Goal: Task Accomplishment & Management: Complete application form

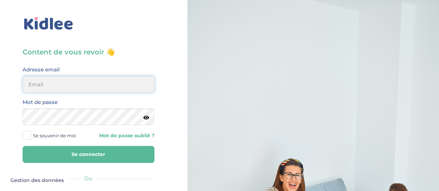
type input "[PERSON_NAME][EMAIL_ADDRESS][DOMAIN_NAME]"
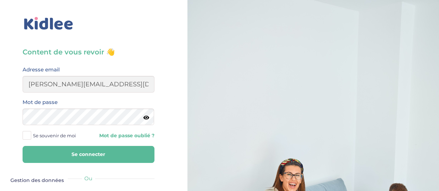
click at [96, 151] on button "Se connecter" at bounding box center [89, 154] width 132 height 17
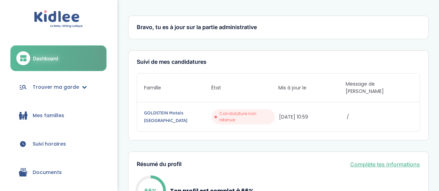
click at [72, 90] on span "Trouver ma garde" at bounding box center [56, 87] width 46 height 7
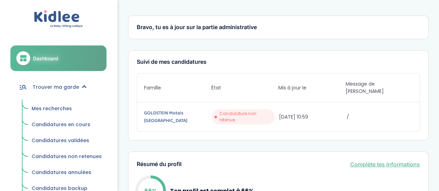
click at [61, 106] on span "Mes recherches" at bounding box center [52, 108] width 40 height 7
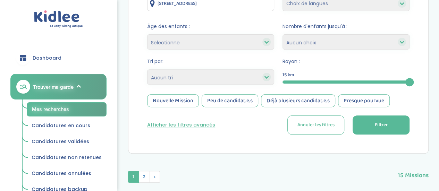
scroll to position [118, 0]
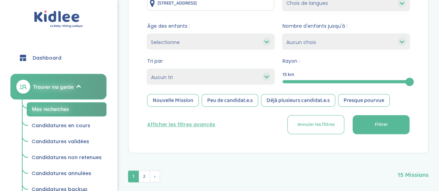
click at [386, 130] on button "Filtrer" at bounding box center [380, 124] width 57 height 19
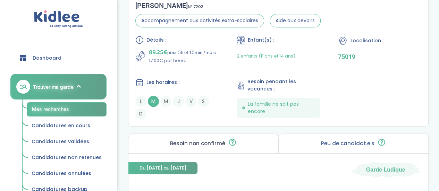
scroll to position [369, 0]
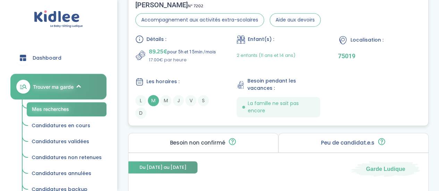
drag, startPoint x: 218, startPoint y: 79, endPoint x: 201, endPoint y: 75, distance: 16.9
click at [201, 75] on div "Détails : 89.25€ pour 5h et 15min /mois 17.00€ par heure Enfant(s) : 2 enfants …" at bounding box center [278, 77] width 286 height 84
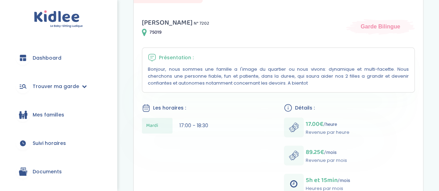
scroll to position [116, 0]
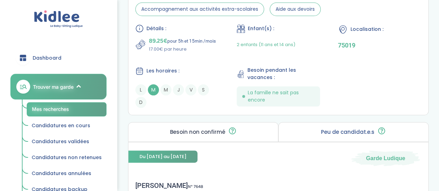
scroll to position [356, 0]
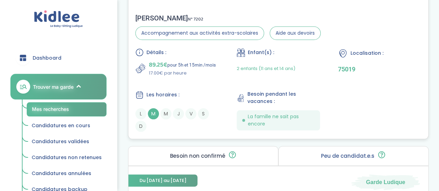
click at [209, 66] on p "89.25€ pour 5h et 15min /mois" at bounding box center [182, 65] width 67 height 10
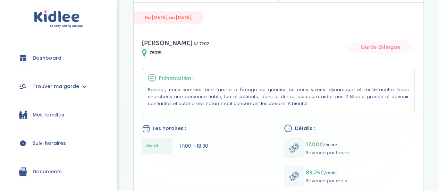
scroll to position [90, 0]
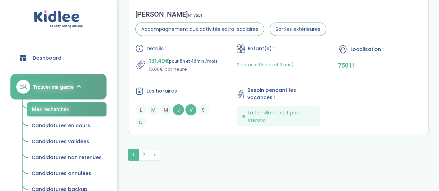
scroll to position [2143, 0]
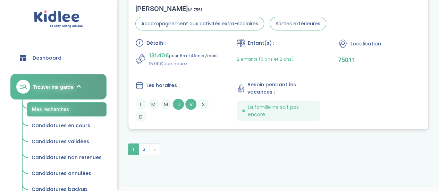
click at [221, 69] on div "Détails : 131.40€ pour 8h et 46min /mois 15.00€ par heure Enfant(s) : 2 enfants…" at bounding box center [278, 81] width 286 height 84
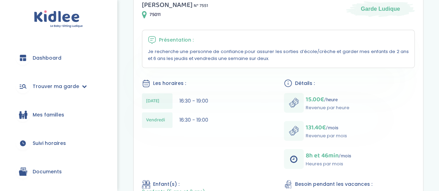
scroll to position [140, 0]
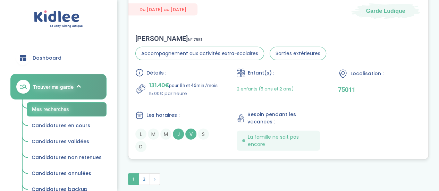
scroll to position [2149, 0]
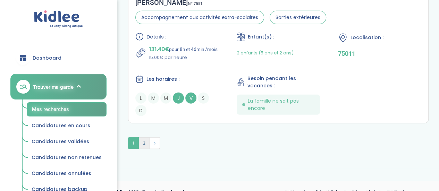
click at [146, 141] on span "2" at bounding box center [143, 143] width 11 height 12
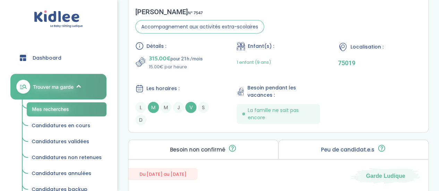
scroll to position [961, 0]
click at [203, 79] on div "Détails : 315.00€ pour 21h /mois 15.00€ par heure Enfant(s) : 1 enfant (9 ans) …" at bounding box center [278, 84] width 286 height 84
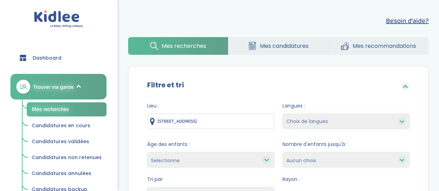
click at [185, 45] on span "Mes recherches" at bounding box center [184, 46] width 44 height 9
click at [239, 44] on link "Mes candidatures" at bounding box center [278, 46] width 100 height 18
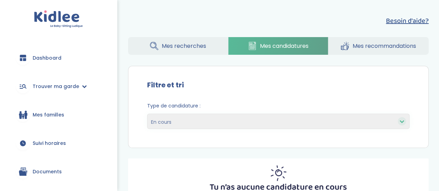
click at [55, 116] on span "Mes familles" at bounding box center [49, 114] width 32 height 7
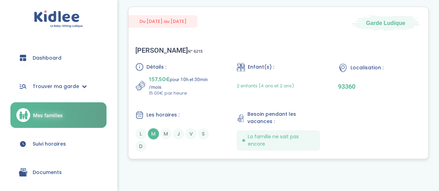
scroll to position [26, 0]
click at [167, 51] on div "Penelope B . N° 6215" at bounding box center [168, 50] width 67 height 8
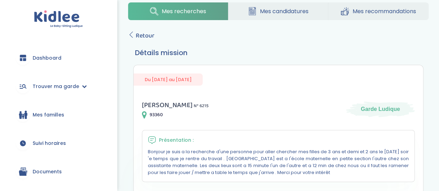
scroll to position [15, 0]
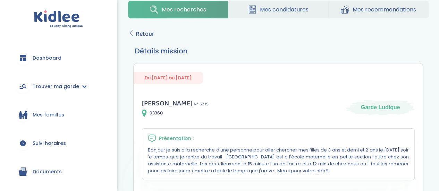
click at [169, 104] on span "[PERSON_NAME]" at bounding box center [167, 103] width 51 height 11
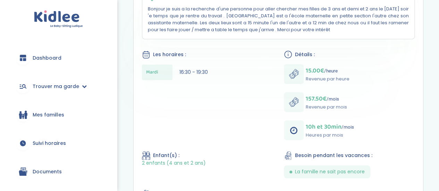
scroll to position [156, 0]
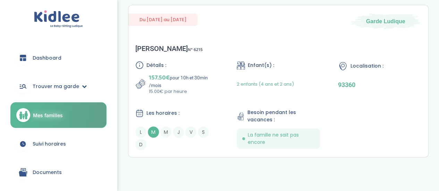
click at [57, 88] on span "Trouver ma garde" at bounding box center [56, 86] width 46 height 7
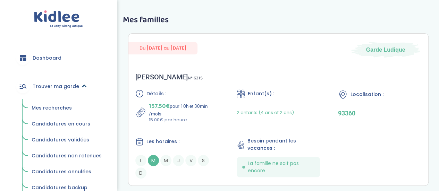
scroll to position [28, 0]
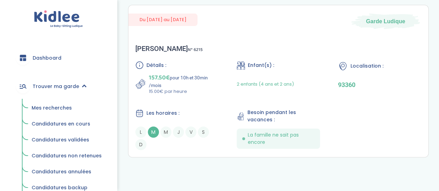
click at [62, 109] on span "Mes recherches" at bounding box center [52, 107] width 40 height 7
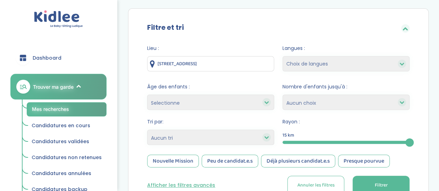
scroll to position [58, 0]
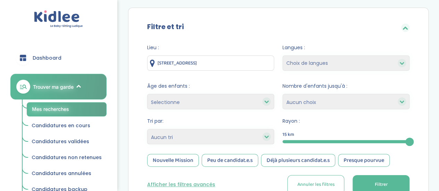
click at [226, 58] on input "8 Allée d'Aubigné, Noisy-le-Grand, France" at bounding box center [210, 63] width 127 height 15
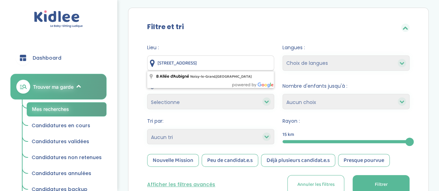
click at [226, 58] on input "8 Allée d'Aubigné, Noisy-le-Grand, France" at bounding box center [210, 63] width 127 height 15
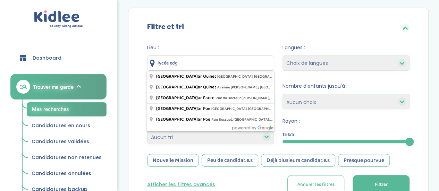
type input "[GEOGRAPHIC_DATA][PERSON_NAME], [GEOGRAPHIC_DATA], [GEOGRAPHIC_DATA], [GEOGRAPH…"
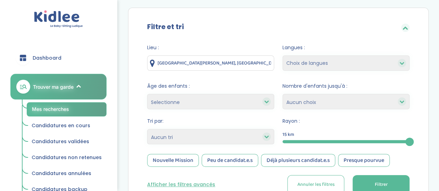
click at [383, 184] on span "Filtrer" at bounding box center [380, 184] width 13 height 7
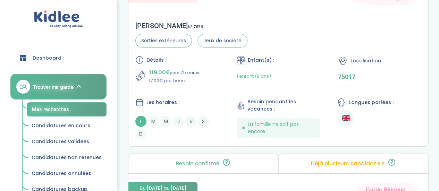
scroll to position [1135, 0]
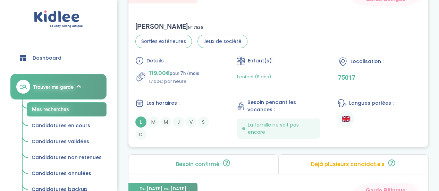
click at [207, 88] on div "Détails : 119.00€ pour 7h /mois 17.00€ par heure Enfant(s) : 1 enfant (8 ans) L…" at bounding box center [278, 99] width 286 height 84
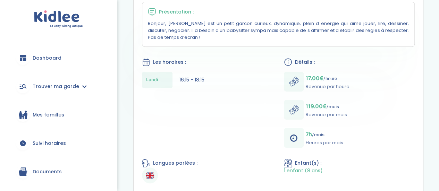
scroll to position [163, 0]
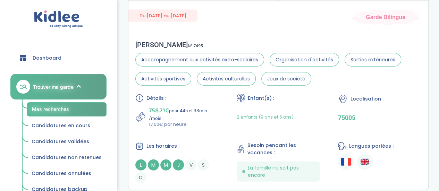
scroll to position [2178, 0]
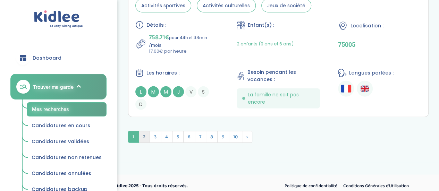
click at [144, 131] on span "2" at bounding box center [143, 137] width 11 height 12
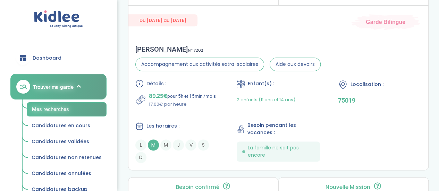
scroll to position [1707, 0]
click at [202, 111] on div "Détails : 89.25€ pour 5h et 15min /mois 17.00€ par heure Enfant(s) : 2 enfants …" at bounding box center [278, 122] width 286 height 84
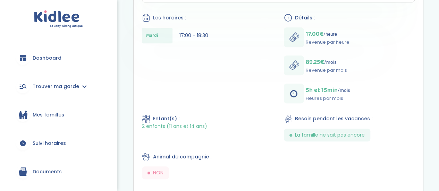
scroll to position [205, 0]
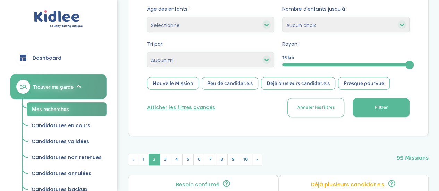
scroll to position [127, 0]
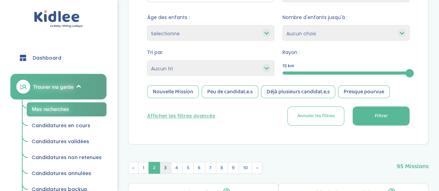
click at [165, 163] on span "3" at bounding box center [165, 168] width 11 height 12
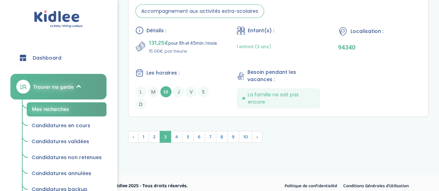
scroll to position [2132, 0]
click at [176, 130] on span "4" at bounding box center [177, 136] width 12 height 12
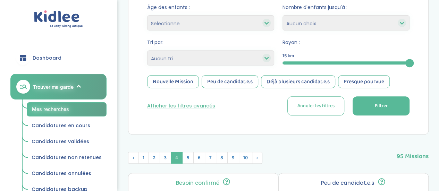
scroll to position [137, 0]
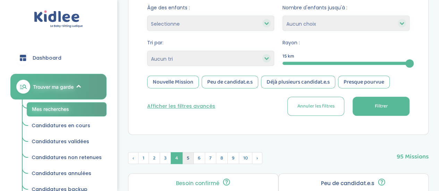
click at [187, 160] on span "5" at bounding box center [187, 158] width 11 height 12
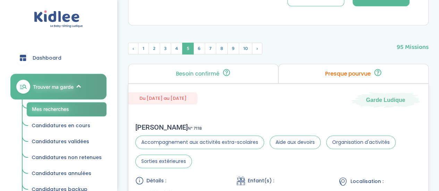
scroll to position [243, 0]
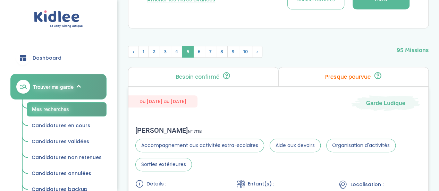
drag, startPoint x: 167, startPoint y: 132, endPoint x: 153, endPoint y: 133, distance: 14.2
click at [153, 133] on div "Emmanuelle W . N° 7118" at bounding box center [278, 130] width 286 height 8
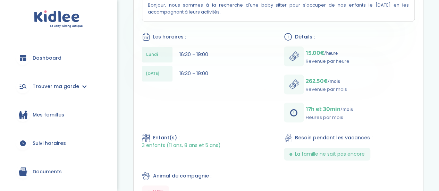
scroll to position [176, 0]
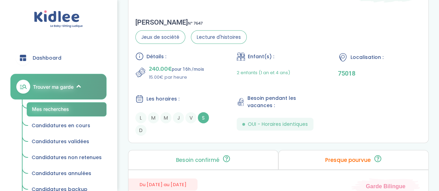
scroll to position [758, 0]
click at [215, 107] on div "Les horaires : L M M J V S D" at bounding box center [176, 115] width 83 height 41
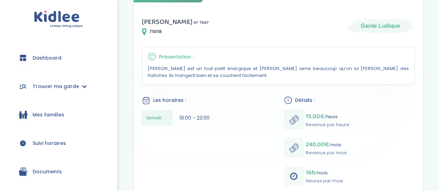
scroll to position [117, 0]
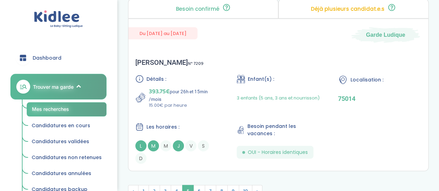
scroll to position [2136, 0]
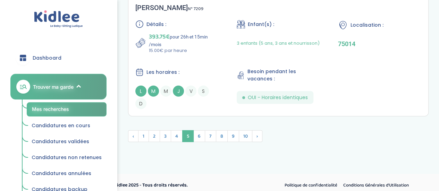
click at [194, 131] on span "6" at bounding box center [199, 136] width 12 height 12
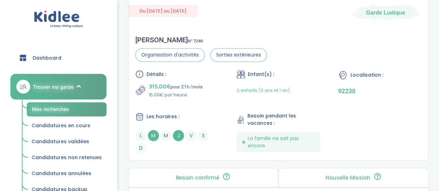
scroll to position [1497, 0]
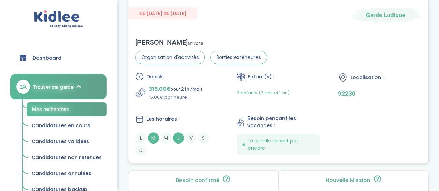
click at [151, 31] on div "Alice D . N° 7246 Organisation d'activités Sorties extérieures Détails : 315.00…" at bounding box center [278, 97] width 300 height 132
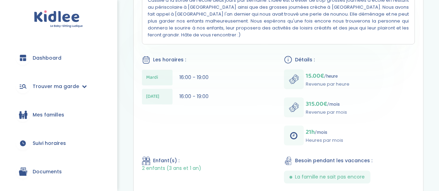
scroll to position [199, 0]
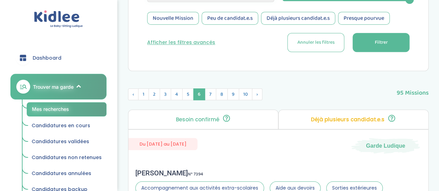
scroll to position [200, 0]
click at [207, 94] on span "7" at bounding box center [210, 95] width 11 height 12
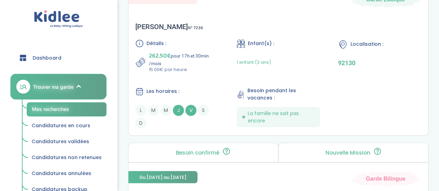
scroll to position [544, 0]
click at [216, 85] on div "Détails : 262.50€ pour 17h et 30min /mois 15.00€ par heure Enfant(s) : 1 enfant…" at bounding box center [278, 84] width 286 height 89
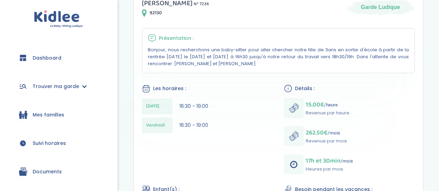
scroll to position [137, 0]
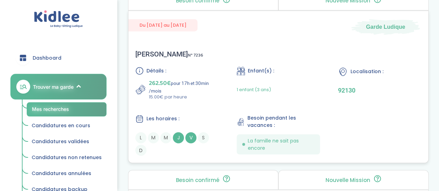
scroll to position [517, 0]
click at [346, 90] on p "92130" at bounding box center [379, 89] width 83 height 7
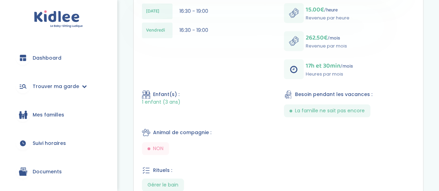
scroll to position [228, 0]
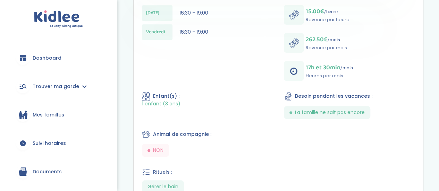
click at [150, 86] on div "Julia B . N° 7236 92130 Garde Ludique Présentation : Bonjour, nous recherchons …" at bounding box center [278, 63] width 289 height 334
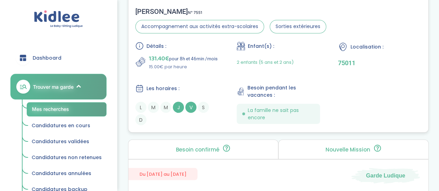
scroll to position [1928, 0]
click at [204, 61] on p "131.40€ pour 8h et 46min /mois" at bounding box center [183, 59] width 69 height 10
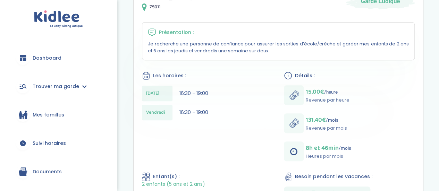
scroll to position [146, 0]
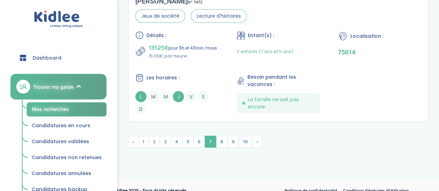
scroll to position [2142, 0]
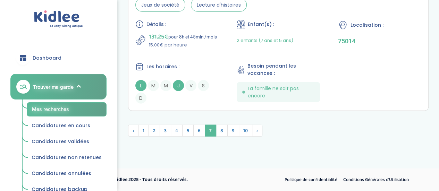
click at [204, 61] on div "Détails : 131.25€ pour 8h et 45min /mois 15.00€ par heure Enfant(s) : 2 enfants…" at bounding box center [278, 62] width 286 height 84
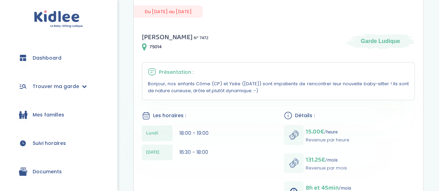
scroll to position [100, 0]
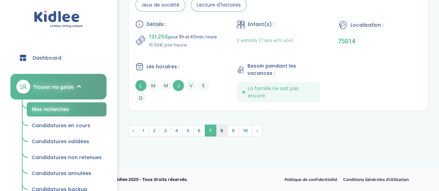
click at [220, 133] on span "8" at bounding box center [222, 131] width 12 height 12
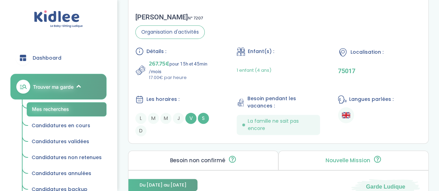
scroll to position [1712, 0]
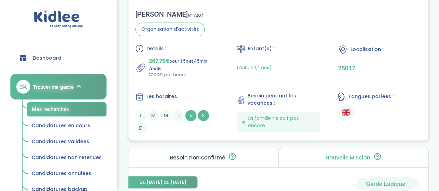
click at [225, 75] on div "Détails : 267.75€ pour 15h et 45min /mois 17.00€ par heure Enfant(s) : 1 enfant…" at bounding box center [278, 88] width 286 height 89
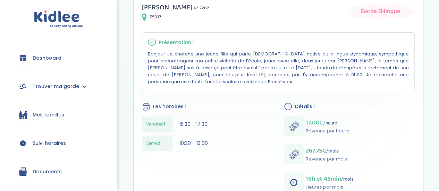
scroll to position [135, 0]
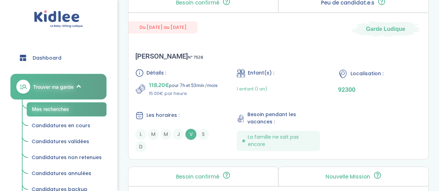
scroll to position [503, 0]
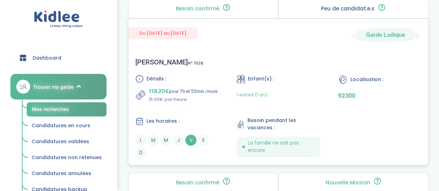
click at [205, 111] on div "Détails : 118.20€ pour 7h et 53min /mois 15.00€ par heure Enfant(s) : 1 enfant …" at bounding box center [278, 117] width 286 height 84
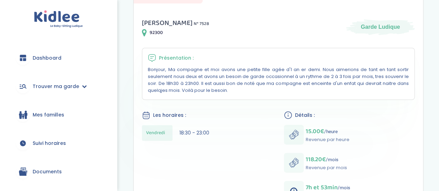
scroll to position [118, 0]
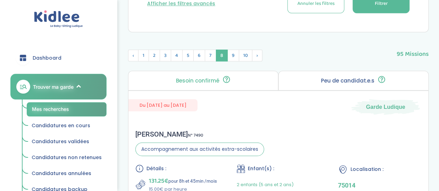
scroll to position [238, 0]
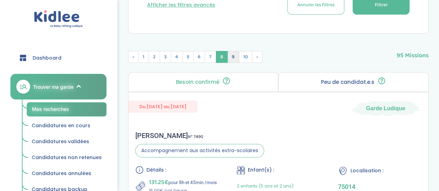
click at [231, 57] on span "9" at bounding box center [233, 57] width 12 height 12
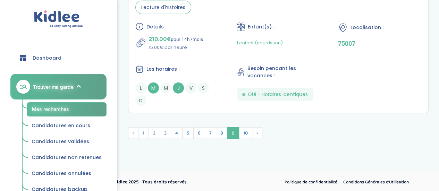
scroll to position [2180, 0]
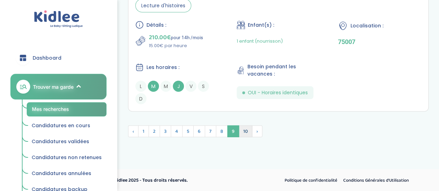
click at [245, 131] on span "10" at bounding box center [246, 132] width 14 height 12
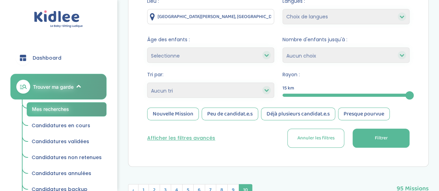
scroll to position [104, 0]
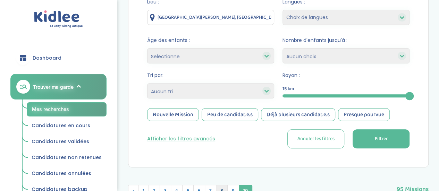
click at [220, 190] on span "8" at bounding box center [222, 191] width 12 height 12
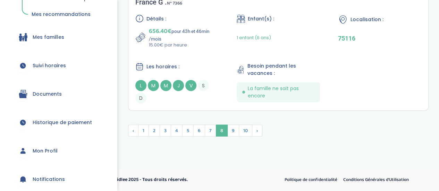
scroll to position [191, 0]
click at [46, 153] on span "Mon Profil" at bounding box center [45, 150] width 25 height 7
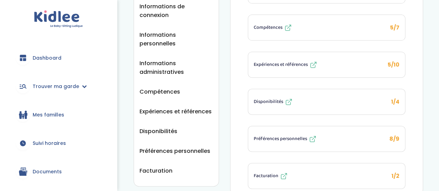
scroll to position [131, 0]
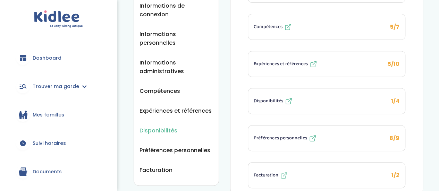
click at [148, 126] on span "Disponibilités" at bounding box center [158, 130] width 38 height 9
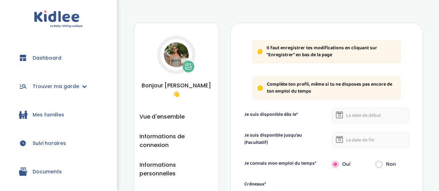
select select "2"
select select "1"
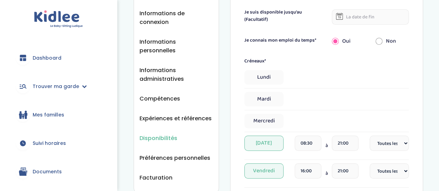
scroll to position [123, 0]
click at [394, 143] on select "Fréquence Toutes les semaines Toutes les 2 semaines Tous les mois" at bounding box center [388, 142] width 39 height 15
click at [404, 177] on select "Fréquence Toutes les semaines Toutes les 2 semaines Tous les mois" at bounding box center [388, 170] width 39 height 15
click at [401, 173] on select "Fréquence Toutes les semaines Toutes les 2 semaines Tous les mois" at bounding box center [388, 170] width 39 height 15
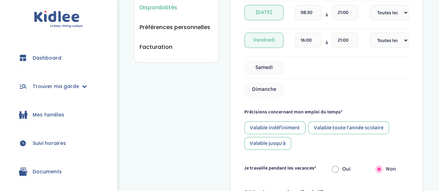
scroll to position [254, 0]
click at [368, 126] on div "Valable toute l'année scolaire" at bounding box center [348, 128] width 81 height 13
click at [333, 173] on input "radio" at bounding box center [335, 169] width 7 height 15
radio input "true"
radio input "false"
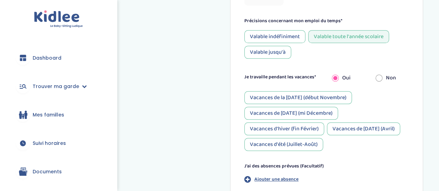
scroll to position [346, 0]
click at [299, 116] on div "Vacances de Noël (mi Décembre)" at bounding box center [291, 112] width 94 height 13
click at [292, 131] on div "Vacances d'hiver (fin Février)" at bounding box center [284, 128] width 80 height 13
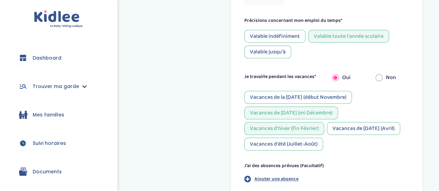
click at [346, 133] on div "Vacances de Pâques (Avril)" at bounding box center [363, 128] width 73 height 13
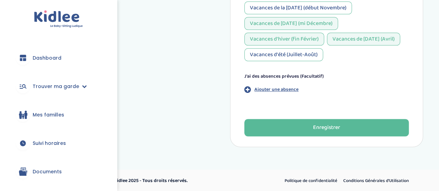
scroll to position [435, 0]
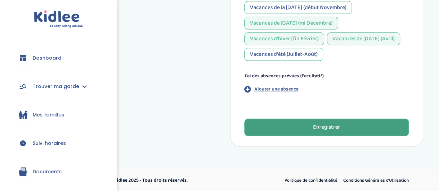
click at [331, 133] on button "Enregistrer" at bounding box center [326, 127] width 164 height 17
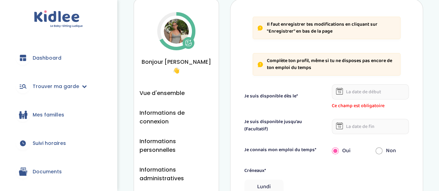
scroll to position [23, 0]
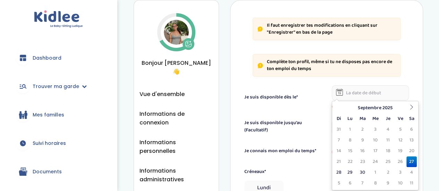
click at [356, 92] on input "text" at bounding box center [370, 92] width 77 height 15
click at [410, 161] on td "27" at bounding box center [411, 161] width 10 height 11
type input "27-09-2025"
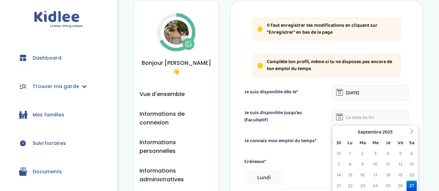
click at [355, 123] on input "text" at bounding box center [370, 117] width 77 height 15
click at [408, 131] on th at bounding box center [411, 132] width 10 height 11
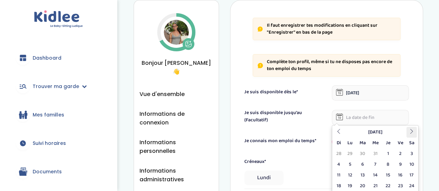
click at [408, 131] on th at bounding box center [411, 132] width 10 height 11
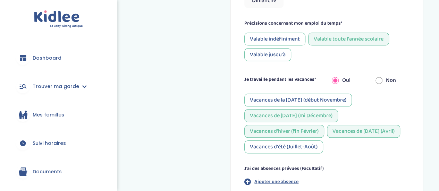
scroll to position [435, 0]
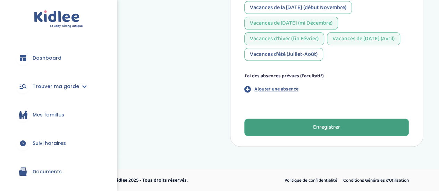
click at [359, 127] on button "Enregistrer" at bounding box center [326, 127] width 164 height 17
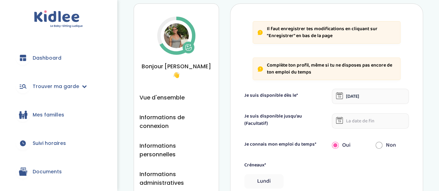
scroll to position [18, 0]
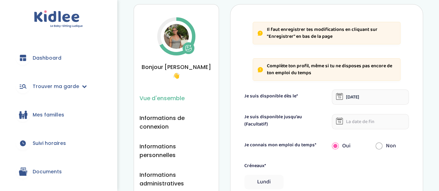
click at [167, 94] on span "Vue d'ensemble" at bounding box center [161, 98] width 45 height 9
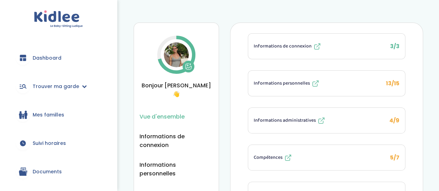
click at [318, 119] on icon at bounding box center [320, 121] width 5 height 5
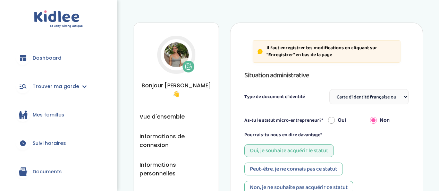
select select "Carte d'identité française ou Passeport français daté de moins de 5 ans"
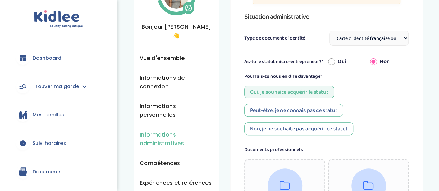
scroll to position [59, 0]
click at [331, 62] on input "Oui" at bounding box center [331, 61] width 7 height 15
radio input "true"
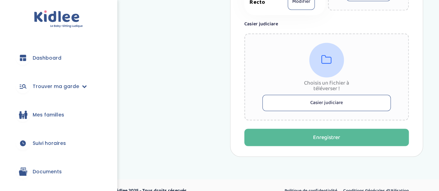
scroll to position [559, 0]
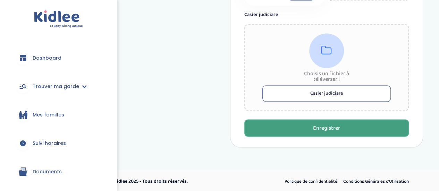
click at [314, 131] on div "Enregistrer" at bounding box center [326, 128] width 27 height 8
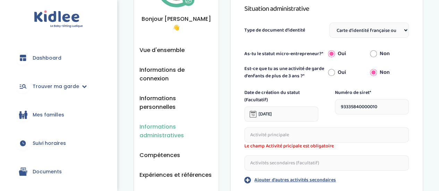
scroll to position [68, 0]
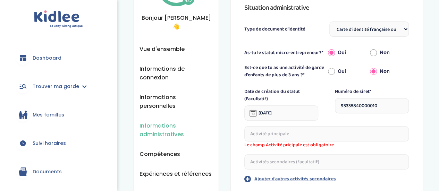
click at [301, 131] on input "text" at bounding box center [326, 133] width 164 height 15
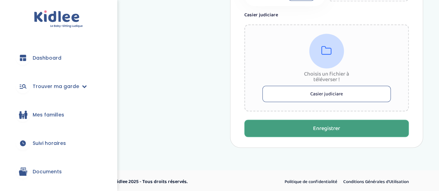
type input "Babysitting"
click at [299, 129] on button "Enregistrer" at bounding box center [326, 128] width 164 height 17
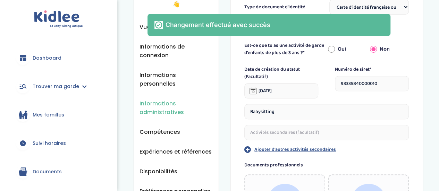
scroll to position [0, 0]
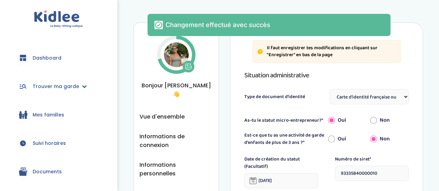
click at [169, 100] on div "Informations administratives Vue d'ensemble Informations de connexion Informati…" at bounding box center [176, 170] width 85 height 294
click at [169, 112] on span "Vue d'ensemble" at bounding box center [161, 116] width 45 height 9
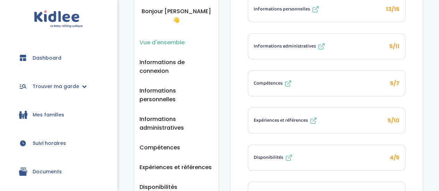
scroll to position [60, 0]
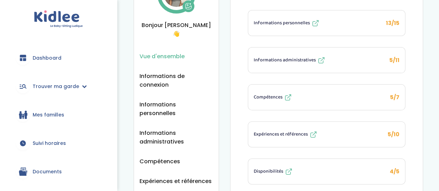
drag, startPoint x: 364, startPoint y: 116, endPoint x: 367, endPoint y: 117, distance: 4.2
click at [293, 168] on icon at bounding box center [288, 172] width 8 height 8
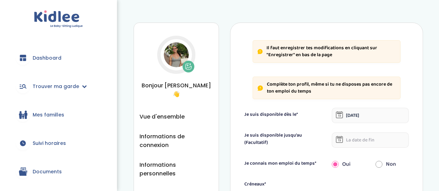
select select "2"
select select "1"
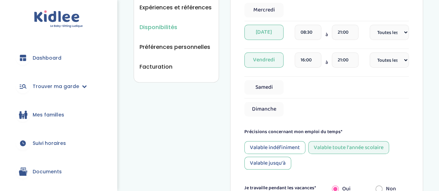
scroll to position [236, 0]
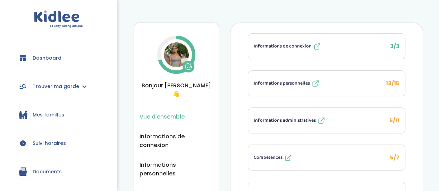
click at [292, 154] on icon at bounding box center [288, 158] width 8 height 8
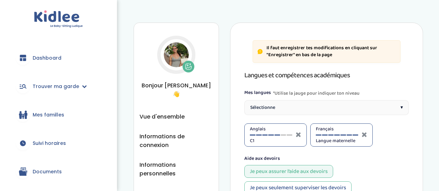
select select "Terminale"
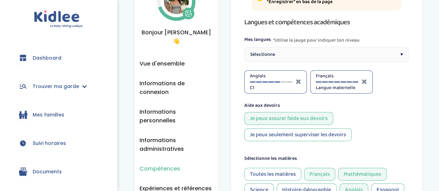
scroll to position [61, 0]
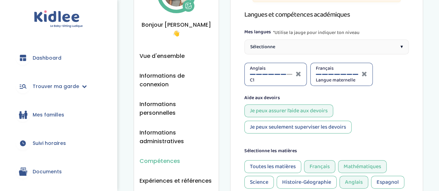
click at [284, 74] on div at bounding box center [284, 74] width 6 height 1
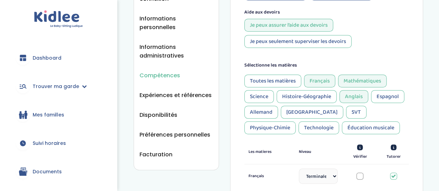
scroll to position [148, 0]
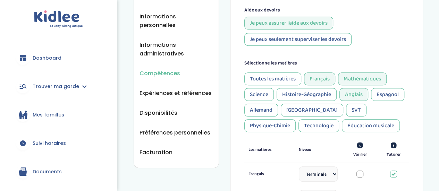
click at [312, 95] on div "Histoire-Géographie" at bounding box center [306, 94] width 60 height 13
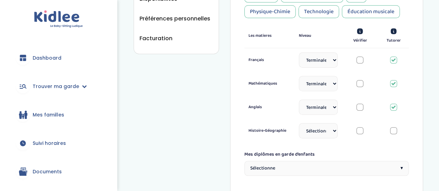
scroll to position [262, 0]
click at [392, 129] on div at bounding box center [393, 131] width 7 height 7
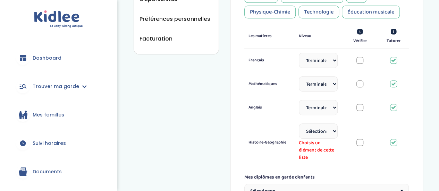
click at [332, 134] on select "Sélectionne CP CE1 CE2 CM1 CM2 6eme 5eme 4eme 3eme Seconde Prémière Terminale" at bounding box center [318, 130] width 39 height 15
click at [284, 60] on label "Français" at bounding box center [267, 60] width 39 height 6
click at [318, 57] on select "Sélectionne CP CE1 CE2 CM1 CM2 6eme 5eme 4eme 3eme Seconde Prémière Terminale" at bounding box center [318, 60] width 39 height 15
click at [299, 53] on select "Sélectionne CP CE1 CE2 CM1 CM2 6eme 5eme 4eme 3eme Seconde Prémière Terminale" at bounding box center [318, 60] width 39 height 15
click at [323, 59] on select "Sélectionne CP CE1 CE2 CM1 CM2 6eme 5eme 4eme 3eme Seconde Prémière Terminale" at bounding box center [318, 60] width 39 height 15
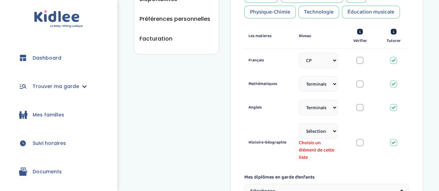
click at [299, 53] on select "Sélectionne CP CE1 CE2 CM1 CM2 6eme 5eme 4eme 3eme Seconde Prémière Terminale" at bounding box center [318, 60] width 39 height 15
click at [322, 62] on select "Sélectionne CP CE1 CE2 CM1 CM2 6eme 5eme 4eme 3eme Seconde Prémière Terminale" at bounding box center [318, 60] width 39 height 15
click at [299, 53] on select "Sélectionne CP CE1 CE2 CM1 CM2 6eme 5eme 4eme 3eme Seconde Prémière Terminale" at bounding box center [318, 60] width 39 height 15
click at [325, 85] on select "Sélectionne CP CE1 CE2 CM1 CM2 6eme 5eme 4eme 3eme Seconde Prémière Terminale" at bounding box center [318, 83] width 39 height 15
click at [299, 76] on select "Sélectionne CP CE1 CE2 CM1 CM2 6eme 5eme 4eme 3eme Seconde Prémière Terminale" at bounding box center [318, 83] width 39 height 15
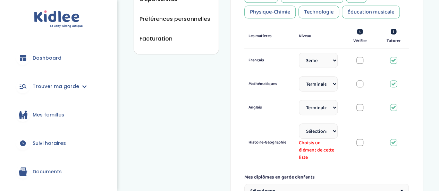
click at [320, 66] on select "Sélectionne CP CE1 CE2 CM1 CM2 6eme 5eme 4eme 3eme Seconde Prémière Terminale" at bounding box center [318, 60] width 39 height 15
select select "Prémière"
click at [299, 53] on select "Sélectionne CP CE1 CE2 CM1 CM2 6eme 5eme 4eme 3eme Seconde Prémière Terminale" at bounding box center [318, 60] width 39 height 15
click at [321, 110] on select "Sélectionne CP CE1 CE2 CM1 CM2 6eme 5eme 4eme 3eme Seconde Prémière Terminale" at bounding box center [318, 107] width 39 height 15
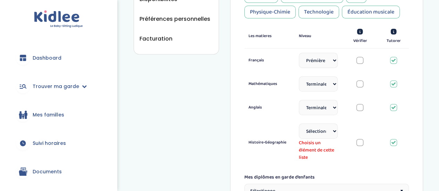
click at [324, 125] on select "Sélectionne CP CE1 CE2 CM1 CM2 6eme 5eme 4eme 3eme Seconde Prémière Terminale" at bounding box center [318, 130] width 39 height 15
select select "3eme"
click at [299, 123] on select "Sélectionne CP CE1 CE2 CM1 CM2 6eme 5eme 4eme 3eme Seconde Prémière Terminale" at bounding box center [318, 130] width 39 height 15
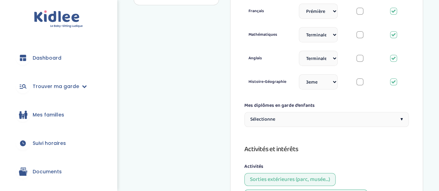
scroll to position [316, 0]
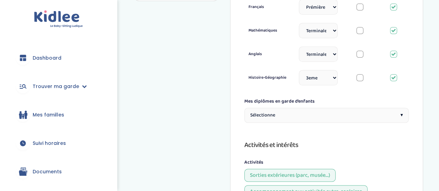
click at [310, 116] on div "Sélectionne ▾" at bounding box center [326, 115] width 164 height 15
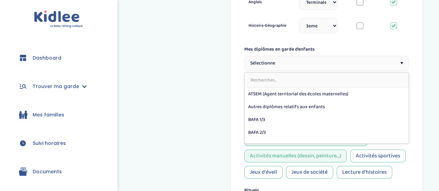
scroll to position [368, 0]
click at [218, 123] on div "Compétences Vue d'ensemble Informations de connexion Informations personnelles …" at bounding box center [278, 11] width 289 height 714
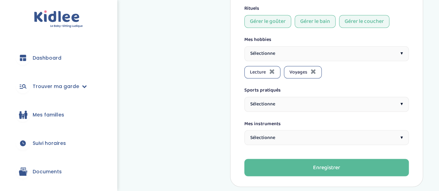
scroll to position [549, 0]
click at [350, 102] on div "Sélectionne ▾" at bounding box center [326, 104] width 164 height 15
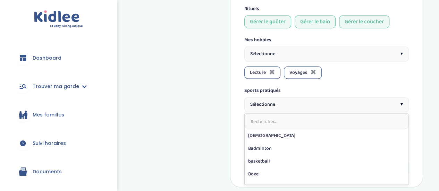
click at [350, 102] on div "Sélectionne ▾" at bounding box center [326, 104] width 164 height 15
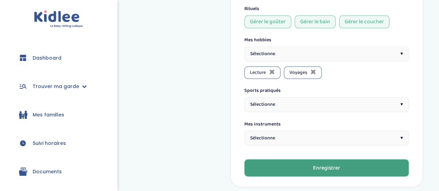
click at [332, 167] on div "Enregistrer" at bounding box center [326, 168] width 27 height 8
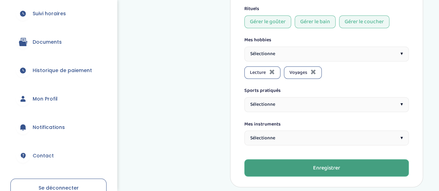
scroll to position [130, 0]
click at [57, 94] on link "Mon Profil" at bounding box center [58, 98] width 96 height 25
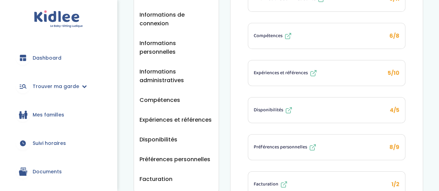
scroll to position [149, 0]
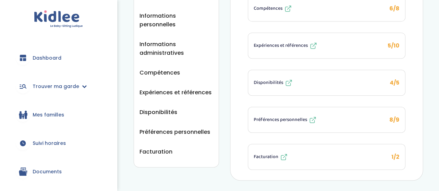
click at [39, 58] on span "Dashboard" at bounding box center [47, 57] width 29 height 7
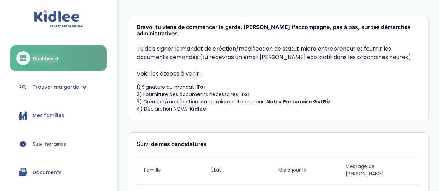
click at [214, 32] on h3 "Bravo, tu viens de commencer ta garde. [PERSON_NAME] t'accompagne, pas à pas, s…" at bounding box center [278, 30] width 283 height 12
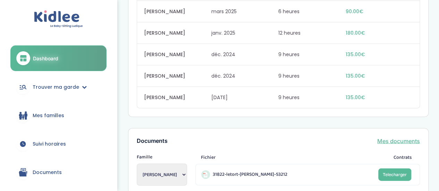
scroll to position [679, 0]
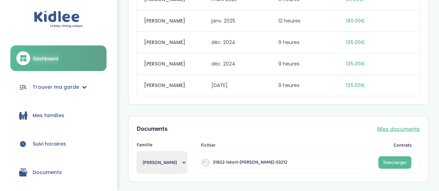
click at [69, 87] on span "Trouver ma garde" at bounding box center [56, 87] width 46 height 7
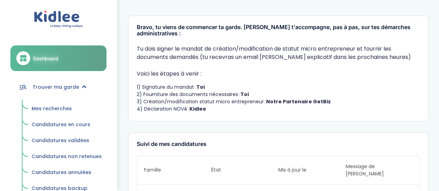
click at [57, 105] on span "Mes recherches" at bounding box center [52, 108] width 40 height 7
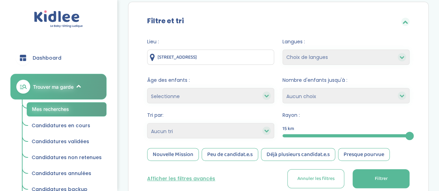
scroll to position [27, 0]
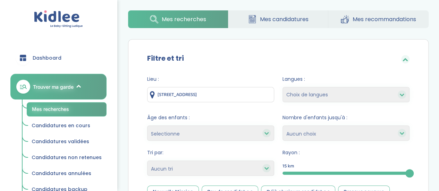
click at [210, 92] on input "8 Allée d'Aubigné, Noisy-le-Grand, France" at bounding box center [210, 94] width 127 height 15
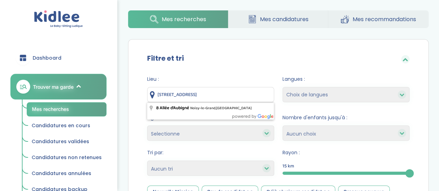
click at [210, 92] on input "8 Allée d'Aubigné, Noisy-le-Grand, France" at bounding box center [210, 94] width 127 height 15
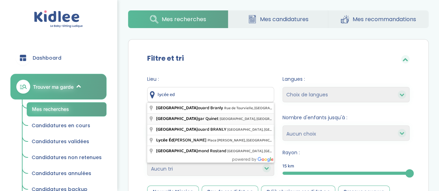
type input "[GEOGRAPHIC_DATA][PERSON_NAME], [GEOGRAPHIC_DATA], [GEOGRAPHIC_DATA], [GEOGRAPH…"
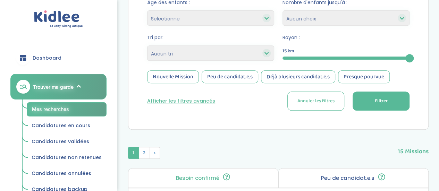
scroll to position [143, 0]
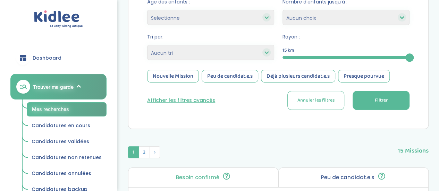
click at [365, 97] on button "Filtrer" at bounding box center [380, 100] width 57 height 19
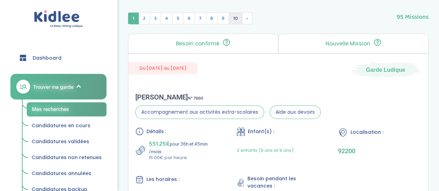
click at [233, 23] on span "10" at bounding box center [236, 18] width 14 height 12
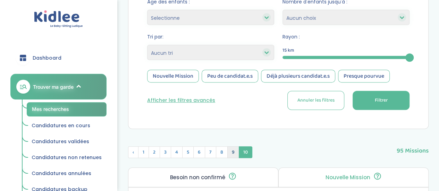
click at [231, 151] on span "9" at bounding box center [233, 152] width 12 height 12
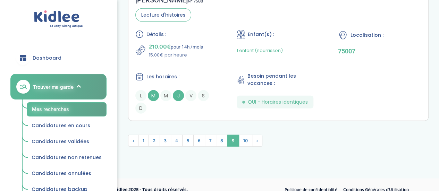
scroll to position [2180, 0]
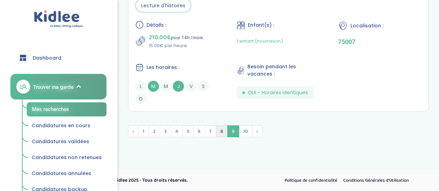
click at [221, 131] on span "8" at bounding box center [222, 132] width 12 height 12
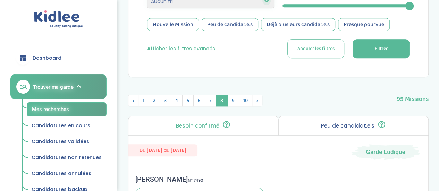
scroll to position [188, 0]
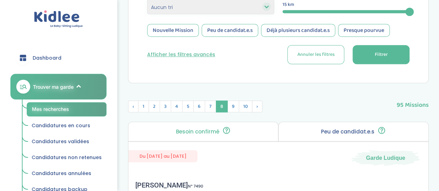
click at [211, 105] on span "7" at bounding box center [210, 107] width 11 height 12
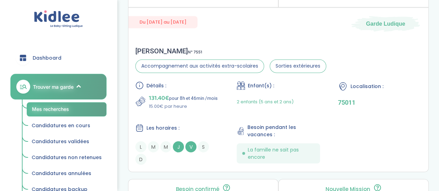
scroll to position [1885, 0]
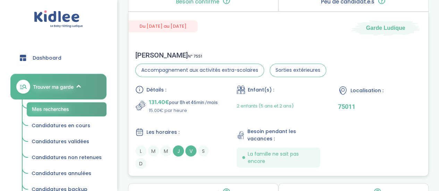
click at [199, 86] on div "Détails :" at bounding box center [176, 89] width 83 height 8
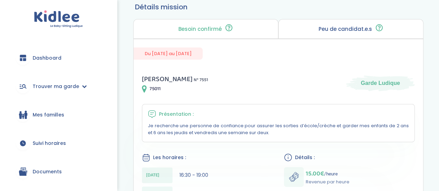
scroll to position [59, 0]
click at [153, 87] on span "75011" at bounding box center [155, 89] width 11 height 7
copy span "75011"
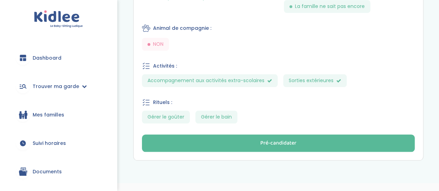
scroll to position [328, 0]
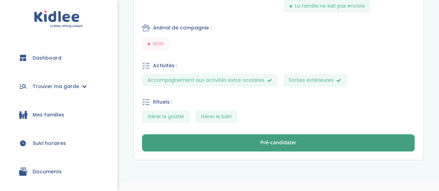
click at [269, 142] on div "Pré-candidater" at bounding box center [278, 143] width 36 height 8
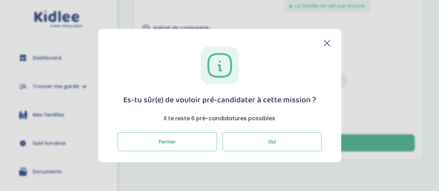
click at [256, 141] on button "Oui" at bounding box center [271, 142] width 99 height 19
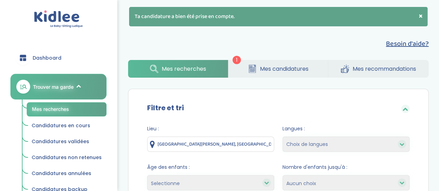
click at [261, 67] on span "Mes candidatures" at bounding box center [284, 69] width 49 height 9
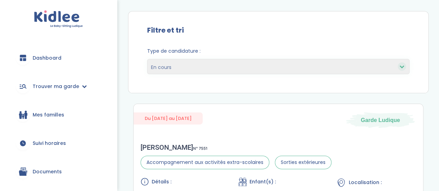
scroll to position [4, 0]
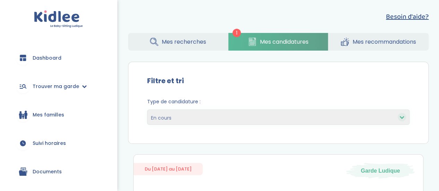
click at [223, 118] on select "En cours Validées Non retenues Annulées Backup" at bounding box center [278, 117] width 262 height 15
click at [273, 36] on link "Mes candidatures" at bounding box center [278, 42] width 100 height 18
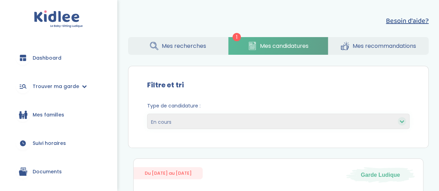
click at [186, 48] on span "Mes recherches" at bounding box center [184, 46] width 44 height 9
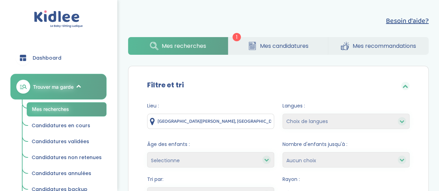
click at [282, 49] on span "Mes candidatures" at bounding box center [284, 46] width 49 height 9
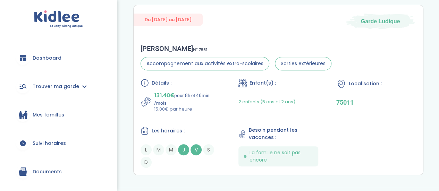
scroll to position [184, 0]
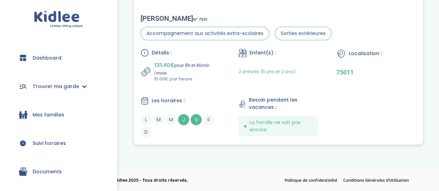
click at [257, 72] on span "2 enfants (5 ans et 2 ans)" at bounding box center [266, 71] width 57 height 7
